Goal: Task Accomplishment & Management: Manage account settings

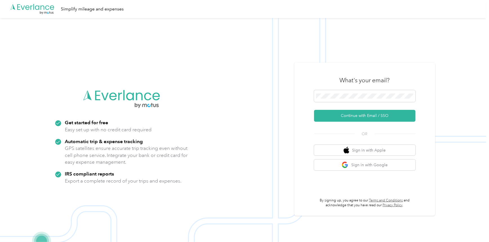
click at [338, 117] on button "Continue with Email / SSO" at bounding box center [364, 116] width 101 height 12
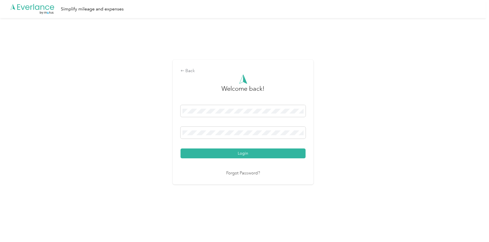
click at [222, 153] on button "Login" at bounding box center [242, 153] width 125 height 10
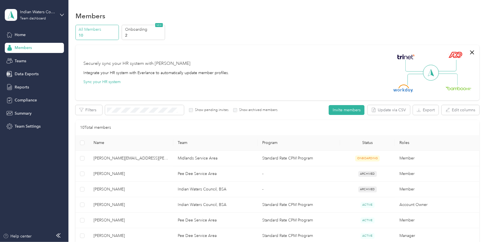
click at [19, 85] on span "Reports" at bounding box center [22, 87] width 14 height 6
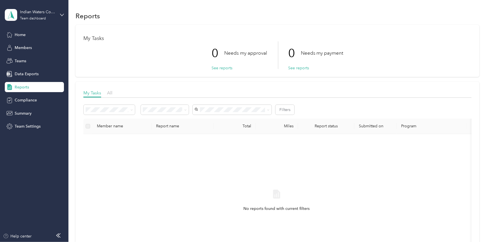
click at [110, 92] on span "All" at bounding box center [109, 92] width 5 height 5
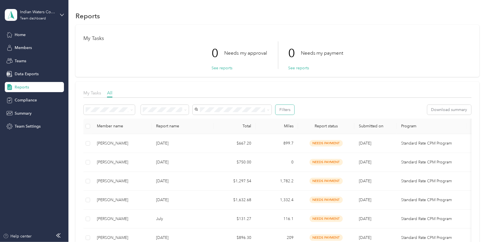
click at [287, 108] on button "Filters" at bounding box center [284, 110] width 19 height 10
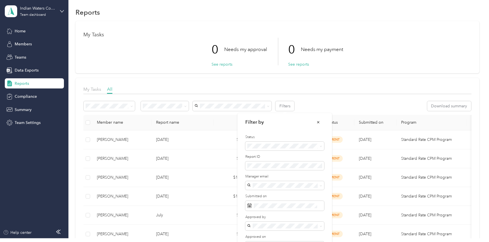
scroll to position [35, 0]
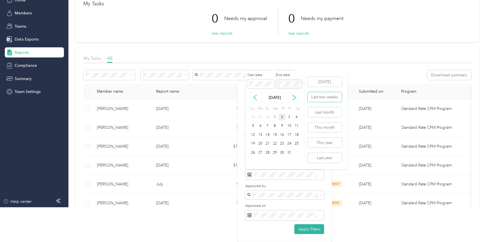
click at [325, 98] on button "Last two weeks" at bounding box center [324, 97] width 34 height 10
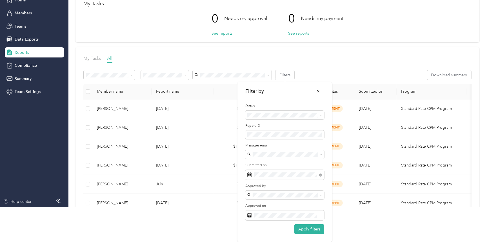
click at [310, 233] on div "Apply filters" at bounding box center [309, 229] width 30 height 10
click at [310, 230] on button "Apply filters" at bounding box center [309, 229] width 30 height 10
